Goal: Information Seeking & Learning: Learn about a topic

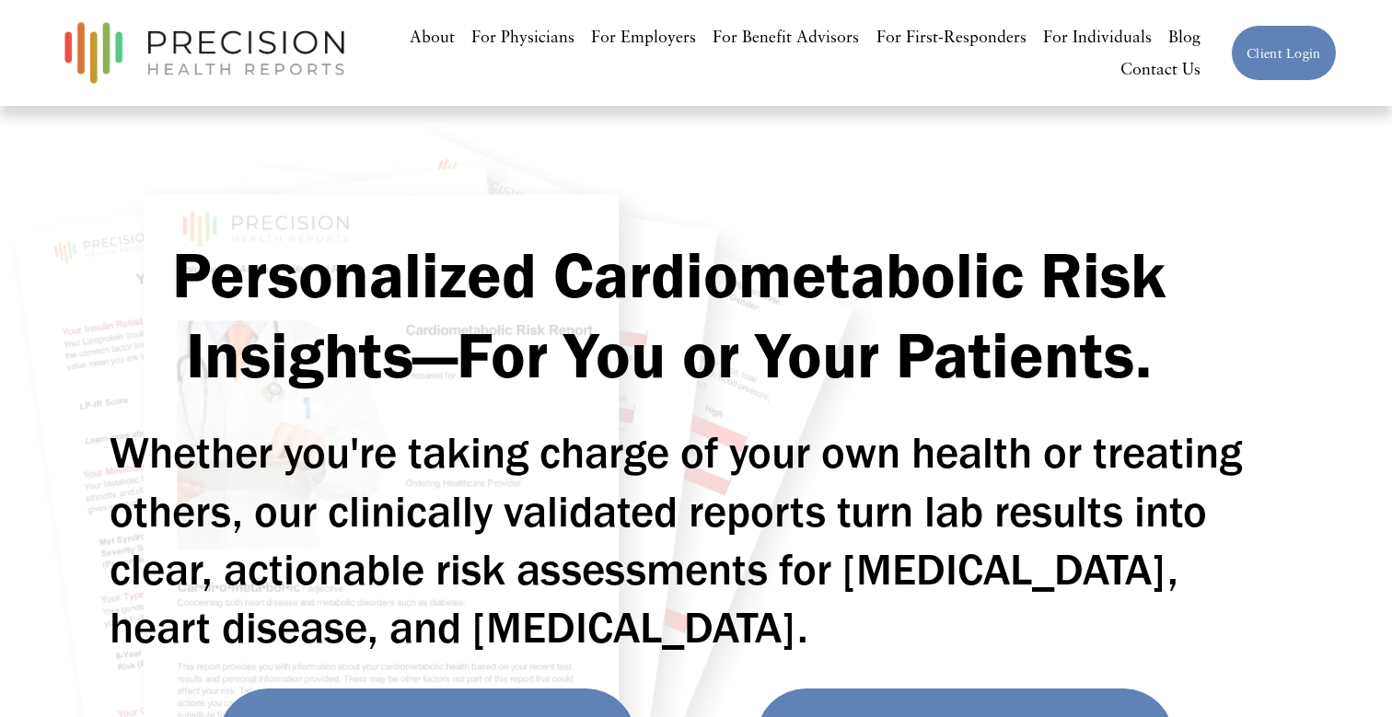
click at [1177, 35] on link "Blog" at bounding box center [1185, 36] width 32 height 33
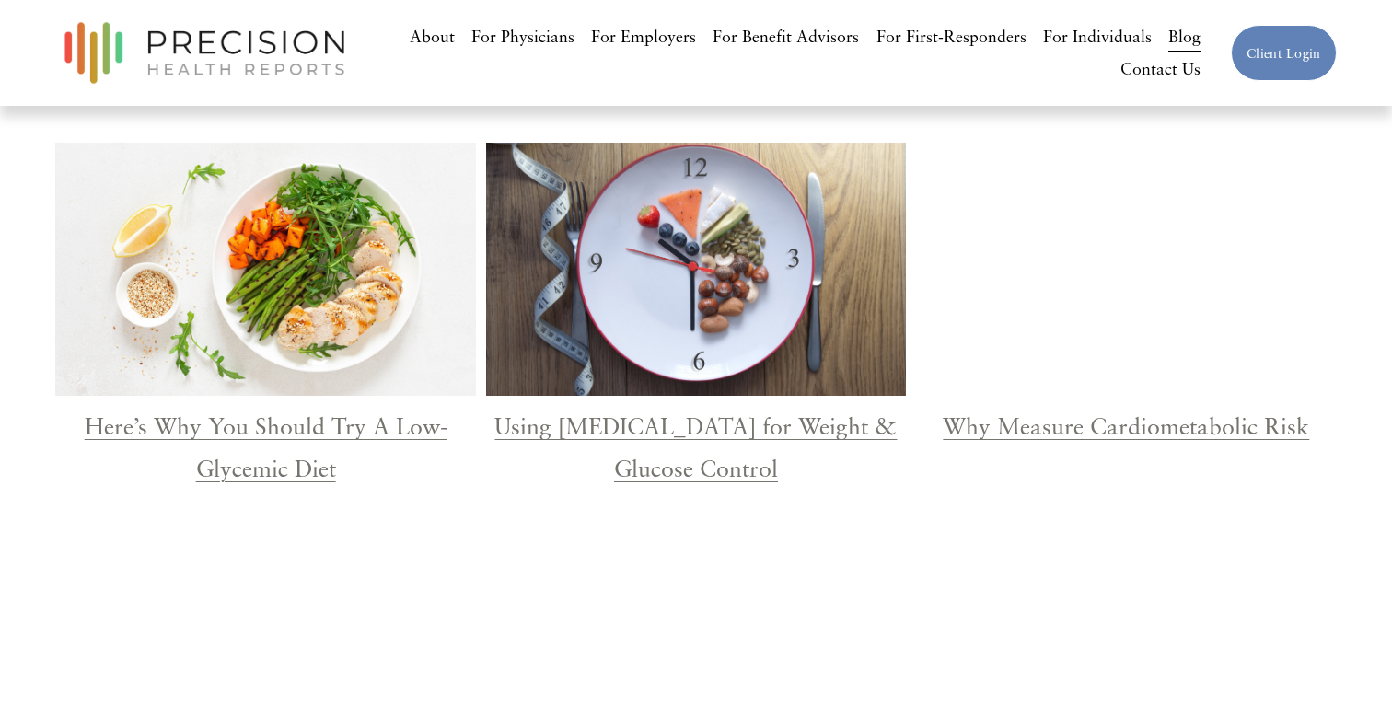
scroll to position [1635, 0]
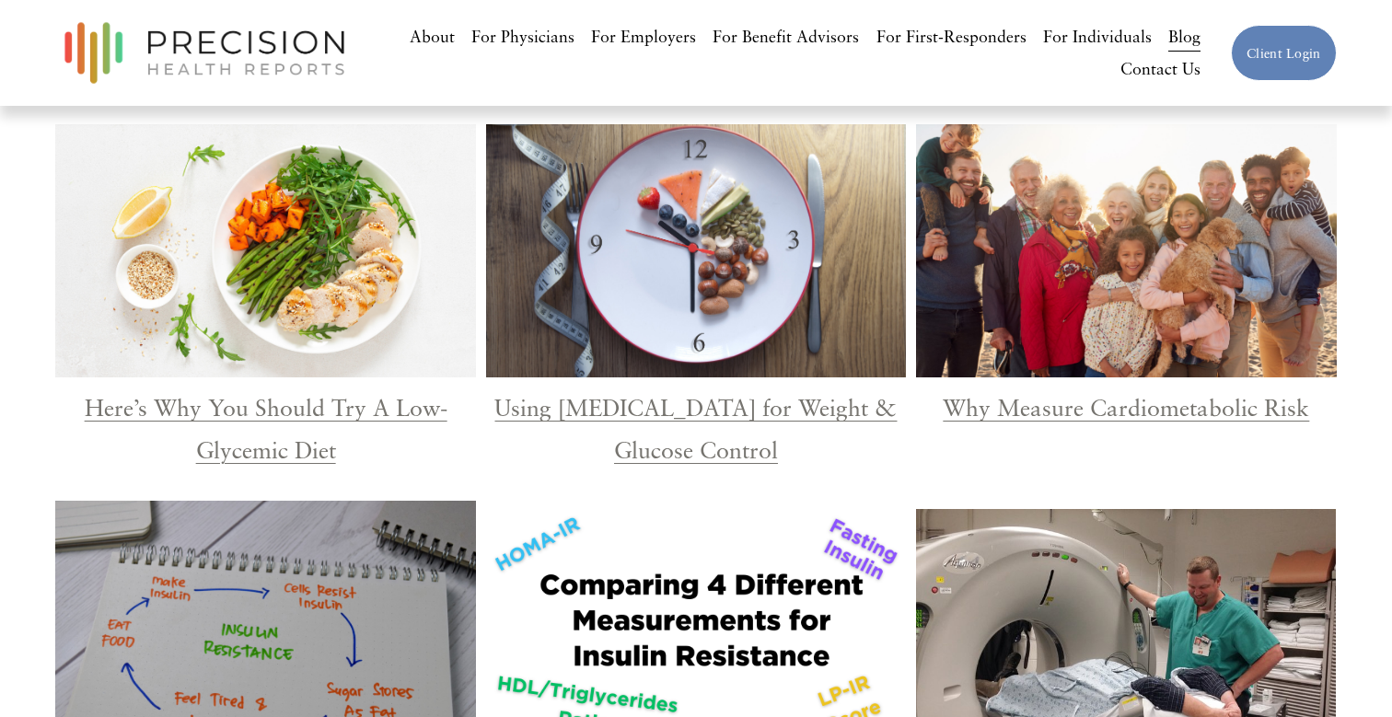
click at [995, 402] on link "Why Measure Cardiometabolic Risk" at bounding box center [1126, 408] width 367 height 28
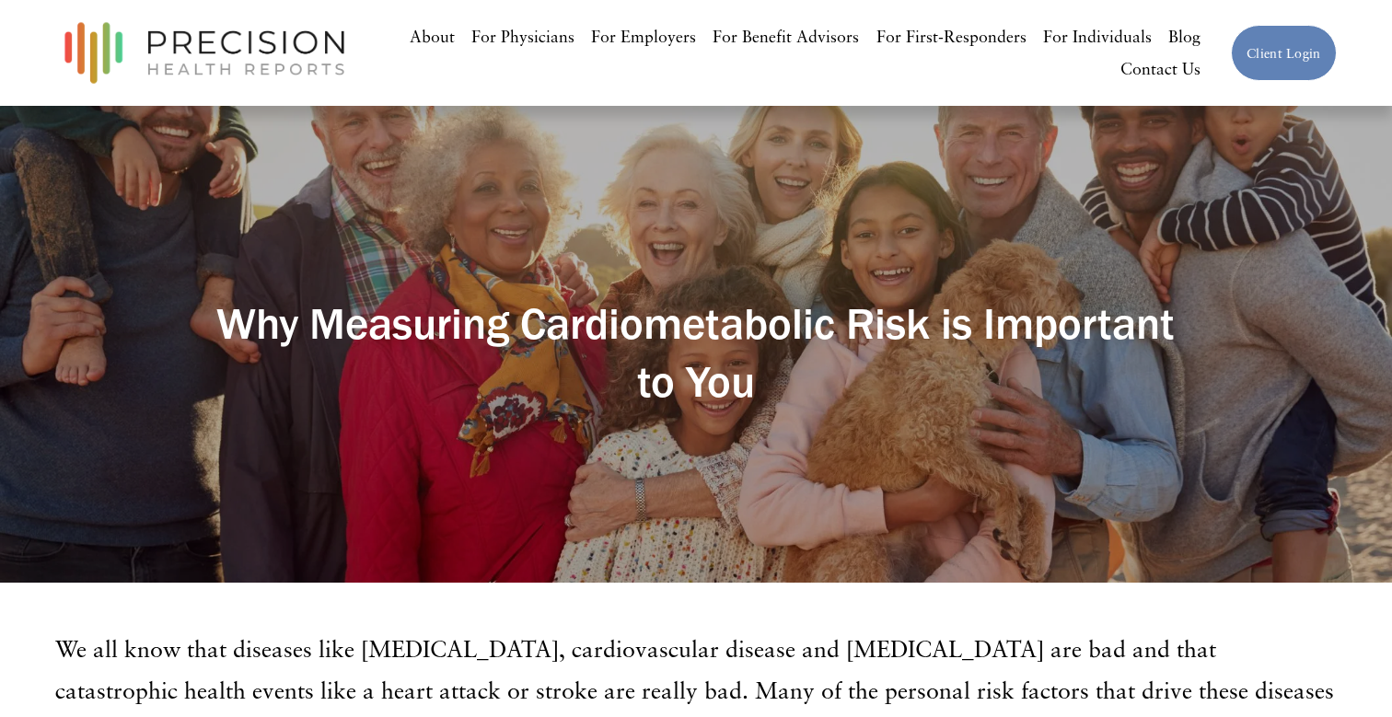
click at [319, 322] on h2 "Why Measuring Cardiometabolic Risk is Important to You" at bounding box center [695, 353] width 960 height 116
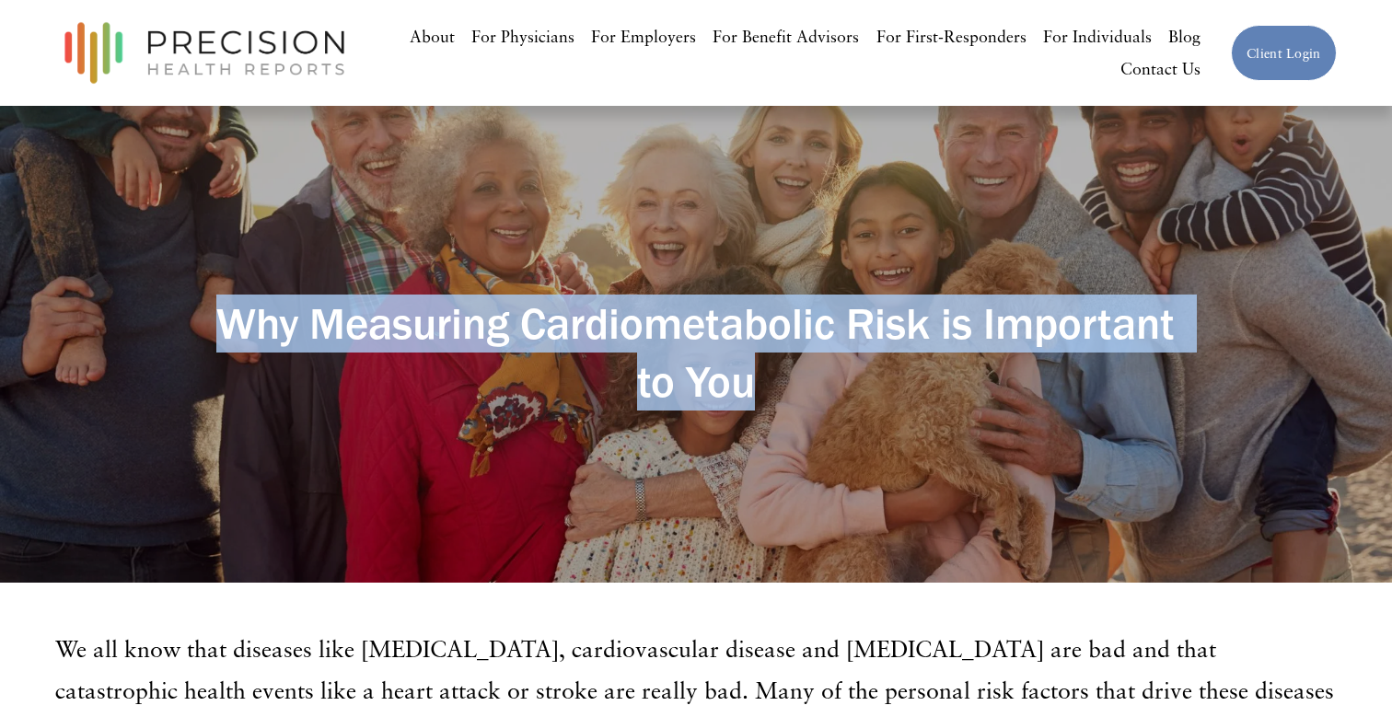
drag, startPoint x: 319, startPoint y: 322, endPoint x: 820, endPoint y: 369, distance: 503.2
click at [820, 370] on h2 "Why Measuring Cardiometabolic Risk is Important to You" at bounding box center [695, 353] width 960 height 116
copy h2 "Why Measuring Cardiometabolic Risk is Important to You"
